Goal: Use online tool/utility

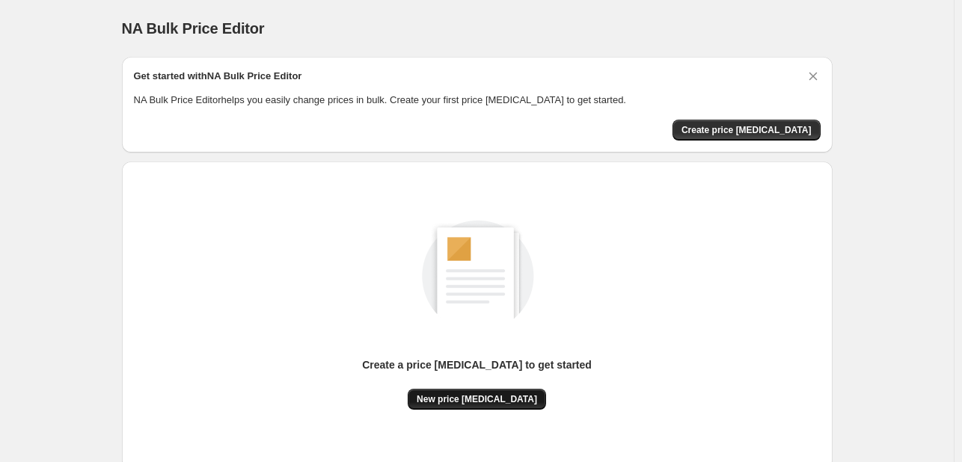
click at [506, 399] on span "New price [MEDICAL_DATA]" at bounding box center [477, 399] width 120 height 12
